Goal: Task Accomplishment & Management: Manage account settings

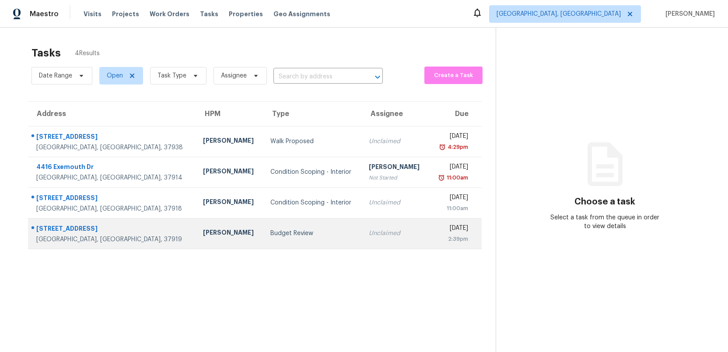
click at [270, 237] on div "Budget Review" at bounding box center [312, 233] width 84 height 9
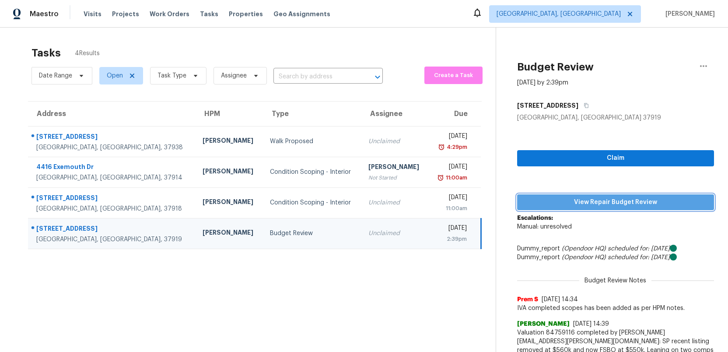
click at [603, 202] on span "View Repair Budget Review" at bounding box center [615, 202] width 183 height 11
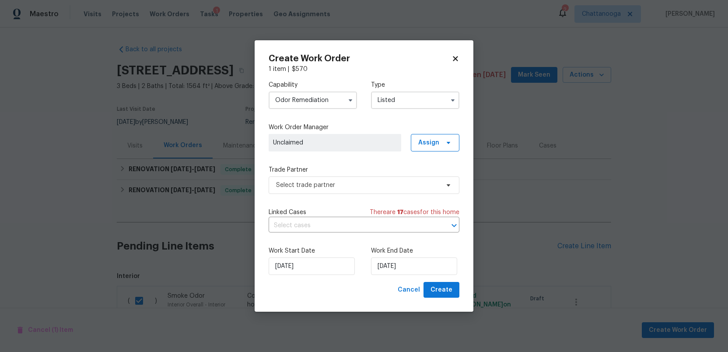
scroll to position [101, 0]
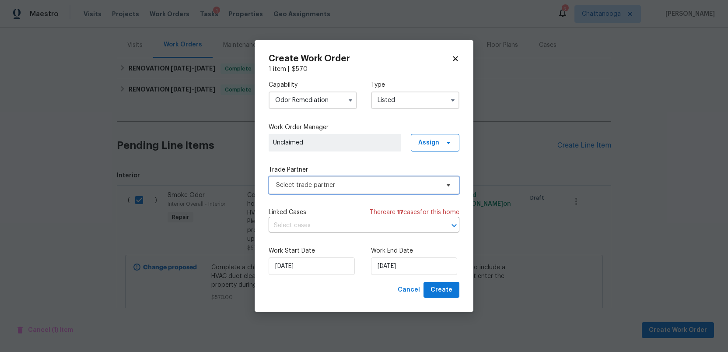
click at [339, 185] on span "Select trade partner" at bounding box center [357, 185] width 163 height 9
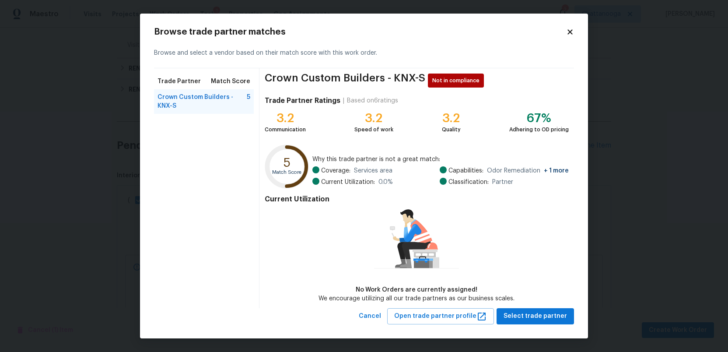
click at [573, 31] on icon at bounding box center [570, 32] width 8 height 8
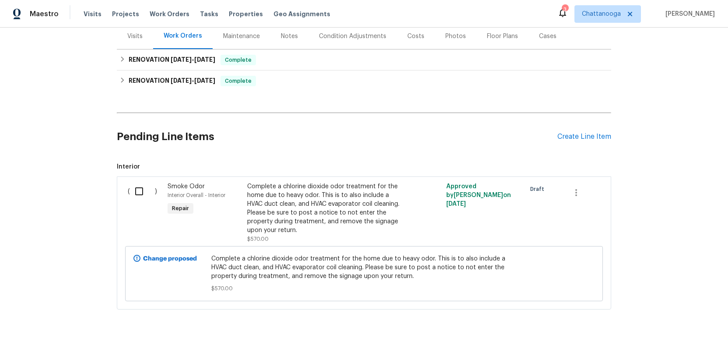
scroll to position [121, 0]
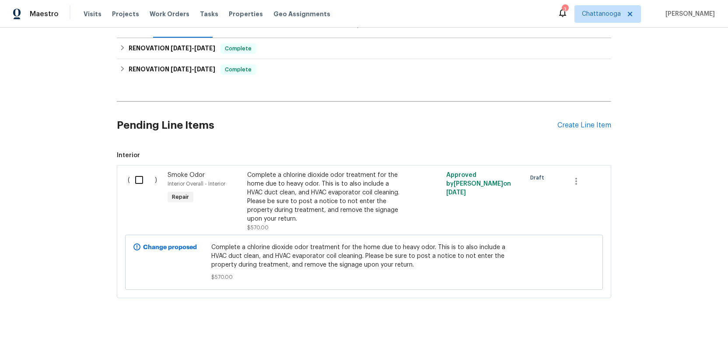
click at [137, 181] on input "checkbox" at bounding box center [142, 180] width 25 height 18
click at [680, 326] on span "Create Work Order" at bounding box center [678, 330] width 58 height 11
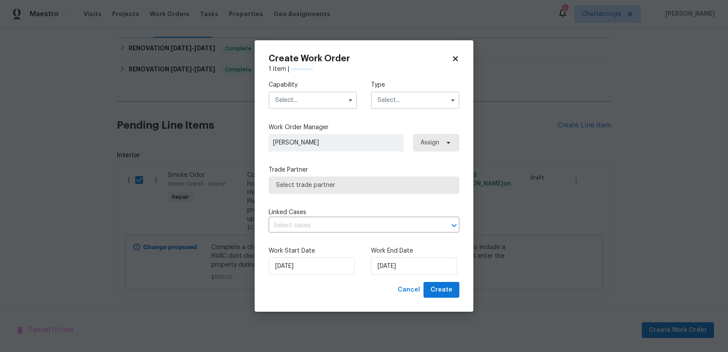
checkbox input "false"
click at [333, 98] on input "text" at bounding box center [313, 100] width 88 height 18
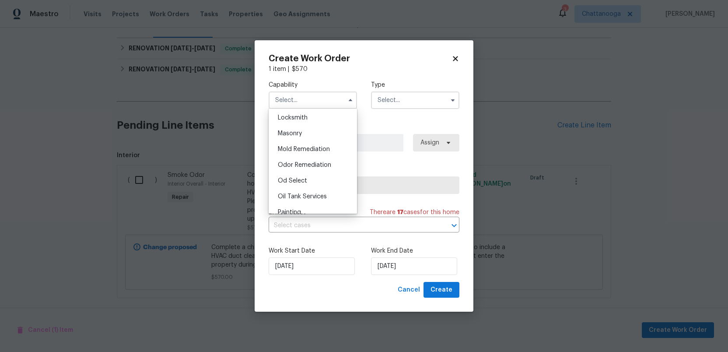
scroll to position [663, 0]
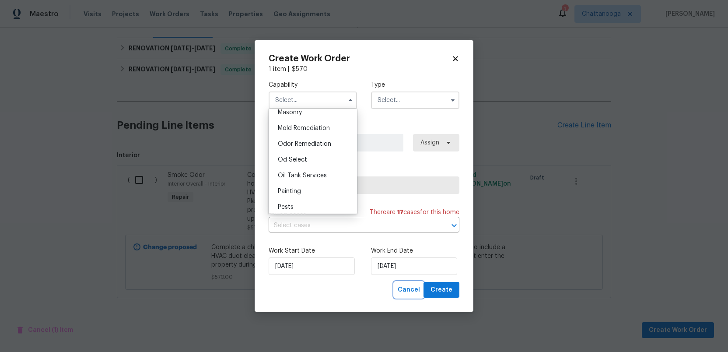
click at [406, 291] on span "Cancel" at bounding box center [409, 289] width 22 height 11
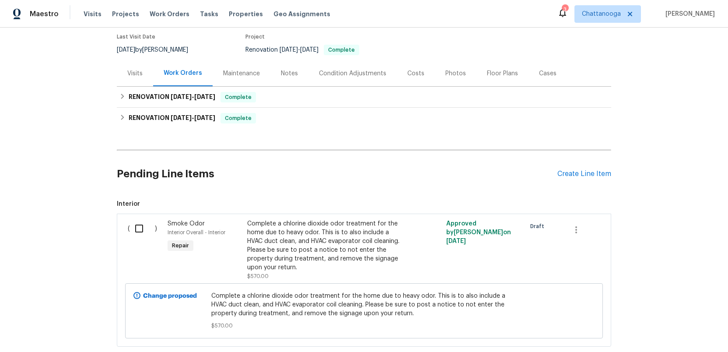
scroll to position [0, 0]
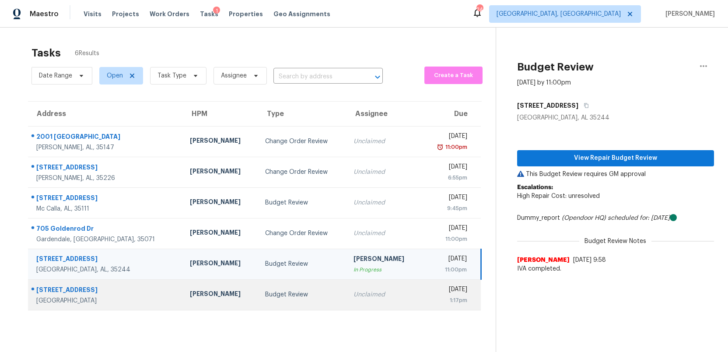
scroll to position [28, 0]
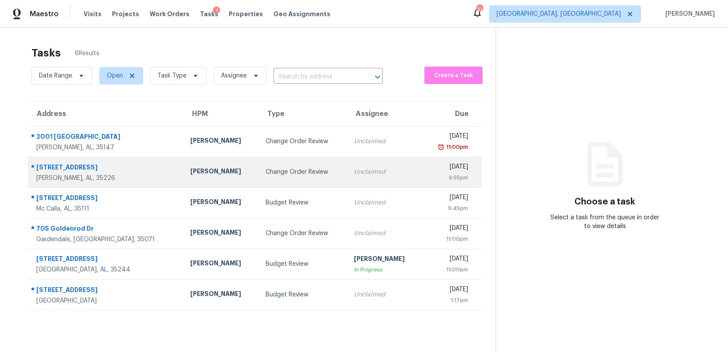
click at [354, 172] on div "Unclaimed" at bounding box center [384, 172] width 61 height 9
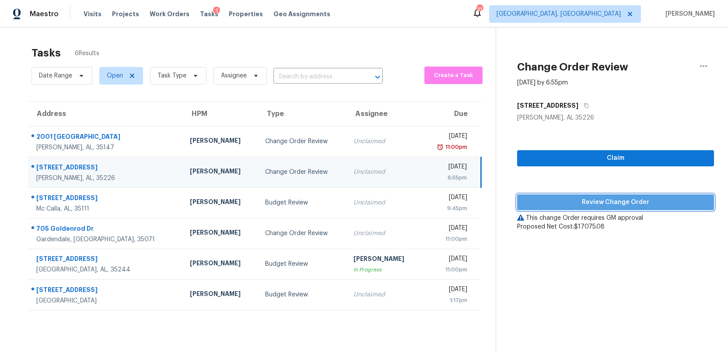
click at [607, 206] on span "Review Change Order" at bounding box center [615, 202] width 183 height 11
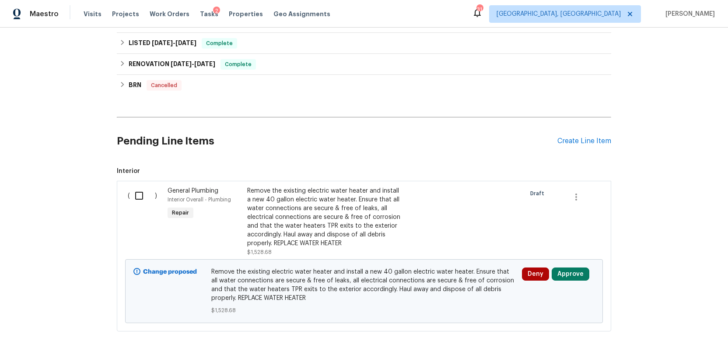
scroll to position [2260, 0]
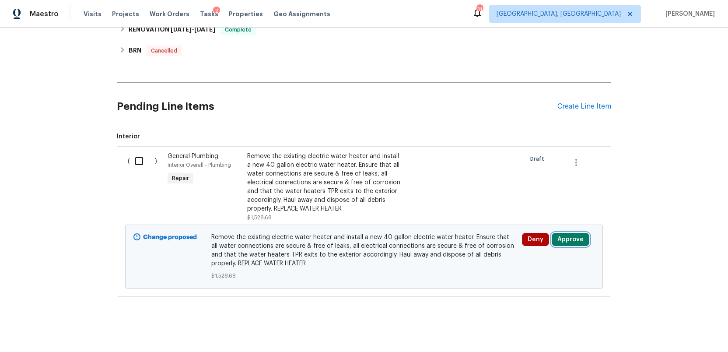
click at [568, 235] on button "Approve" at bounding box center [571, 239] width 38 height 13
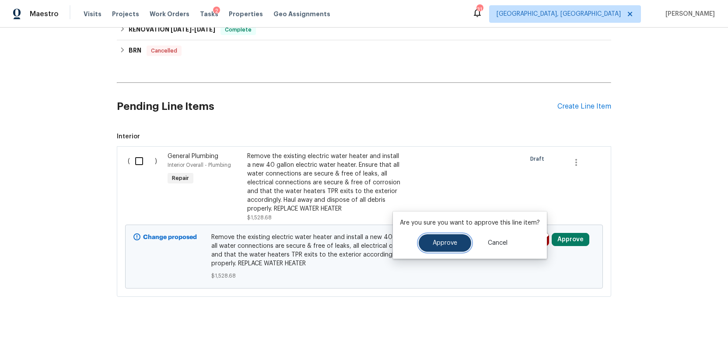
click at [440, 243] on span "Approve" at bounding box center [445, 243] width 25 height 7
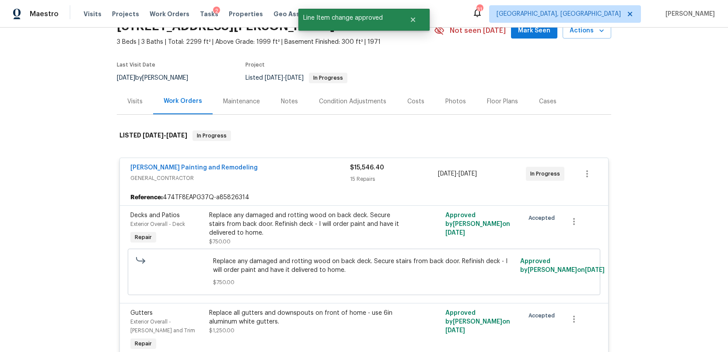
scroll to position [43, 0]
click at [201, 15] on span "Tasks" at bounding box center [209, 14] width 18 height 6
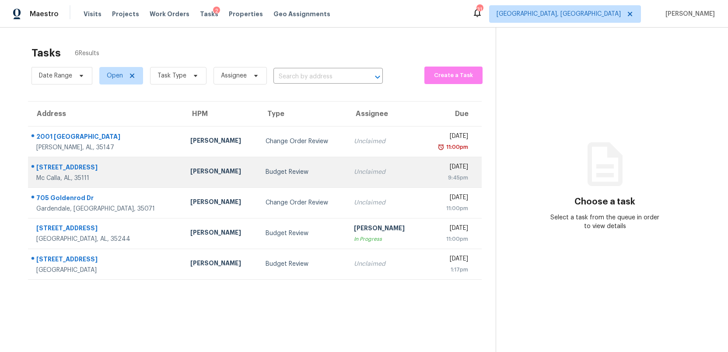
click at [297, 172] on div "Budget Review" at bounding box center [303, 172] width 75 height 9
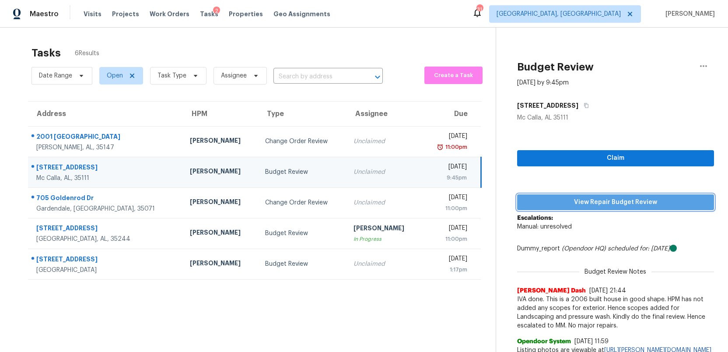
click at [598, 205] on span "View Repair Budget Review" at bounding box center [615, 202] width 183 height 11
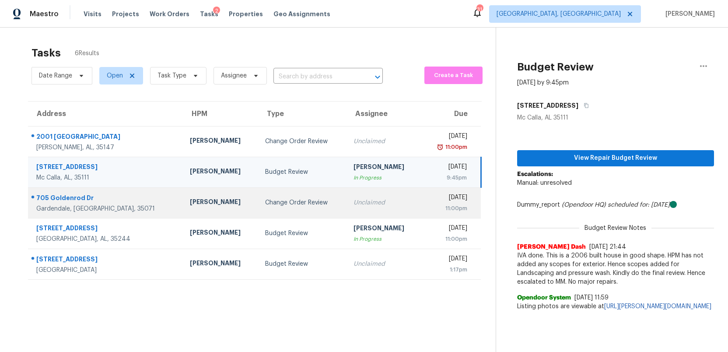
click at [354, 203] on div "Unclaimed" at bounding box center [384, 202] width 61 height 9
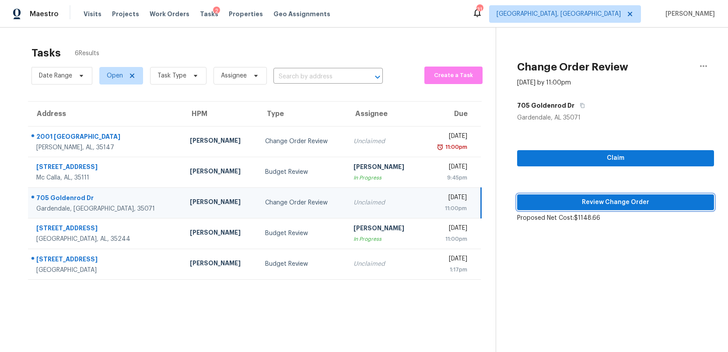
click at [623, 202] on span "Review Change Order" at bounding box center [615, 202] width 183 height 11
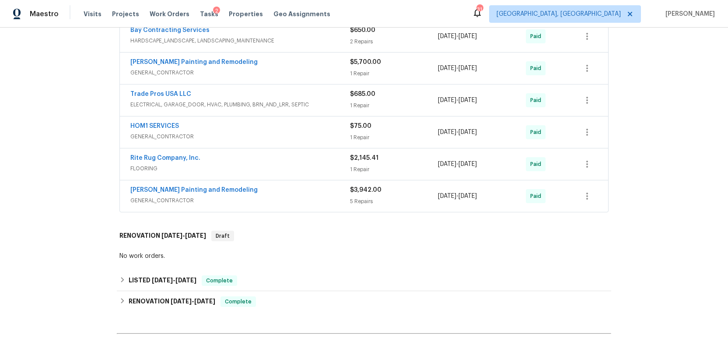
scroll to position [1253, 0]
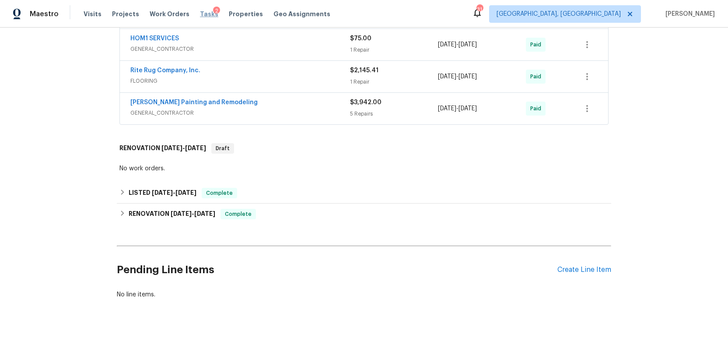
click at [200, 13] on span "Tasks" at bounding box center [209, 14] width 18 height 6
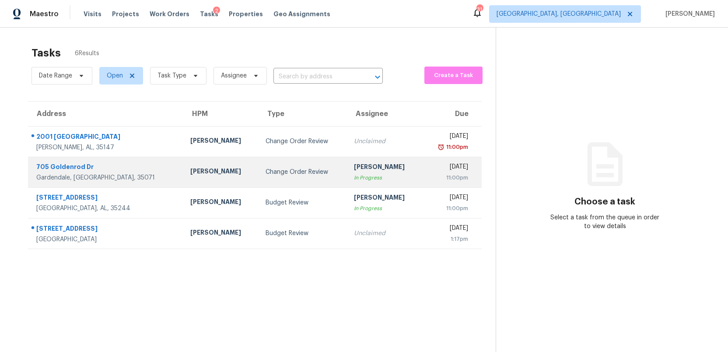
click at [266, 172] on div "Change Order Review" at bounding box center [303, 172] width 75 height 9
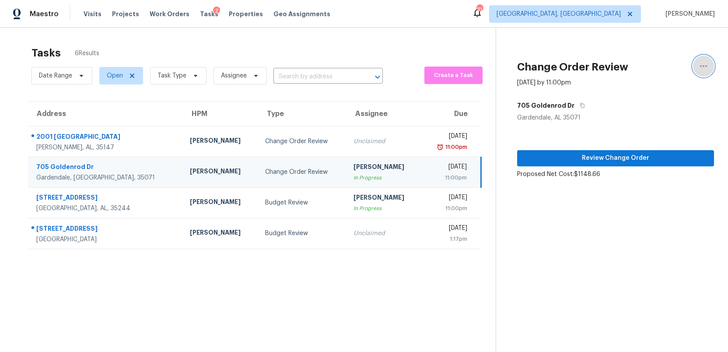
click at [702, 63] on icon "button" at bounding box center [703, 66] width 11 height 11
click at [656, 69] on div "Unclaim this task" at bounding box center [654, 67] width 68 height 9
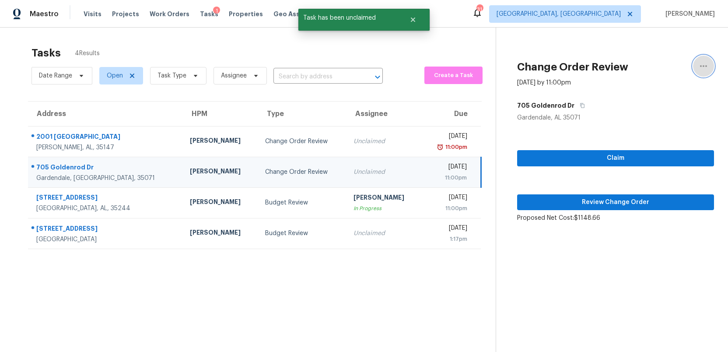
click at [702, 67] on icon "button" at bounding box center [703, 66] width 11 height 11
click at [651, 68] on div "Cancel this task" at bounding box center [654, 67] width 68 height 9
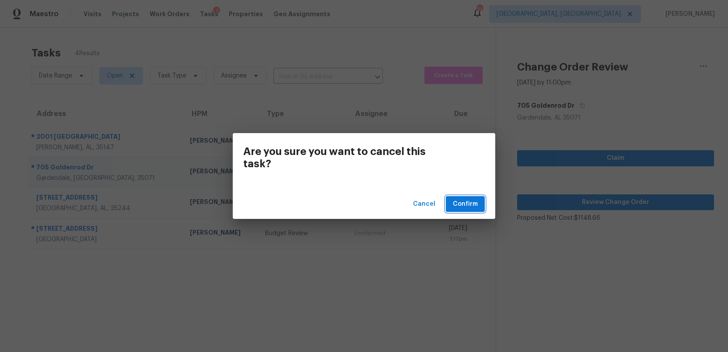
click at [472, 204] on span "Confirm" at bounding box center [465, 204] width 25 height 11
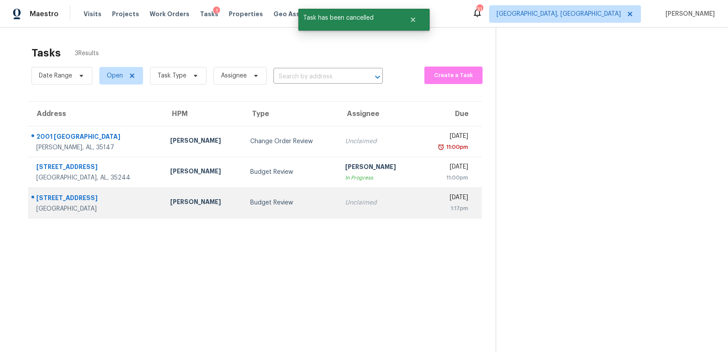
click at [345, 203] on div "Unclaimed" at bounding box center [378, 202] width 66 height 9
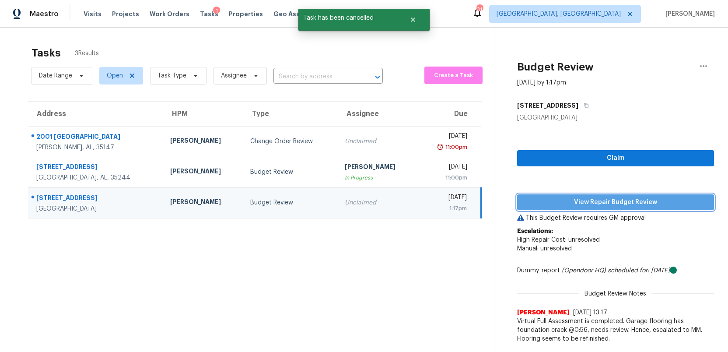
click at [641, 201] on span "View Repair Budget Review" at bounding box center [615, 202] width 183 height 11
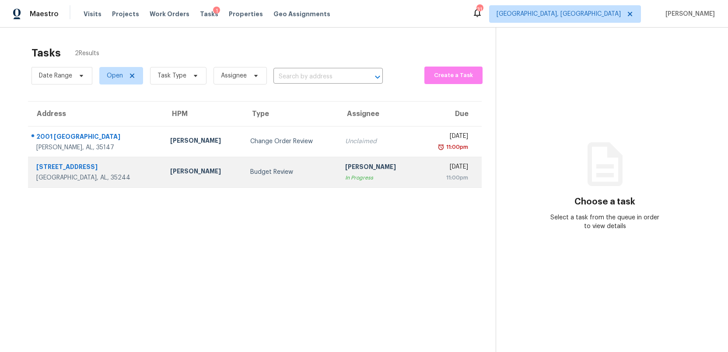
click at [266, 179] on td "Budget Review" at bounding box center [290, 172] width 95 height 31
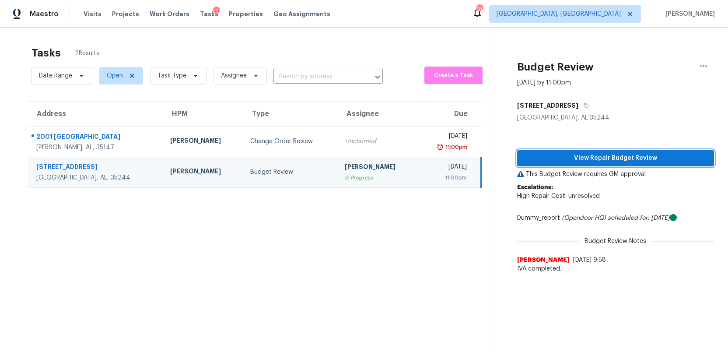
click at [624, 161] on span "View Repair Budget Review" at bounding box center [615, 158] width 183 height 11
